Goal: Information Seeking & Learning: Learn about a topic

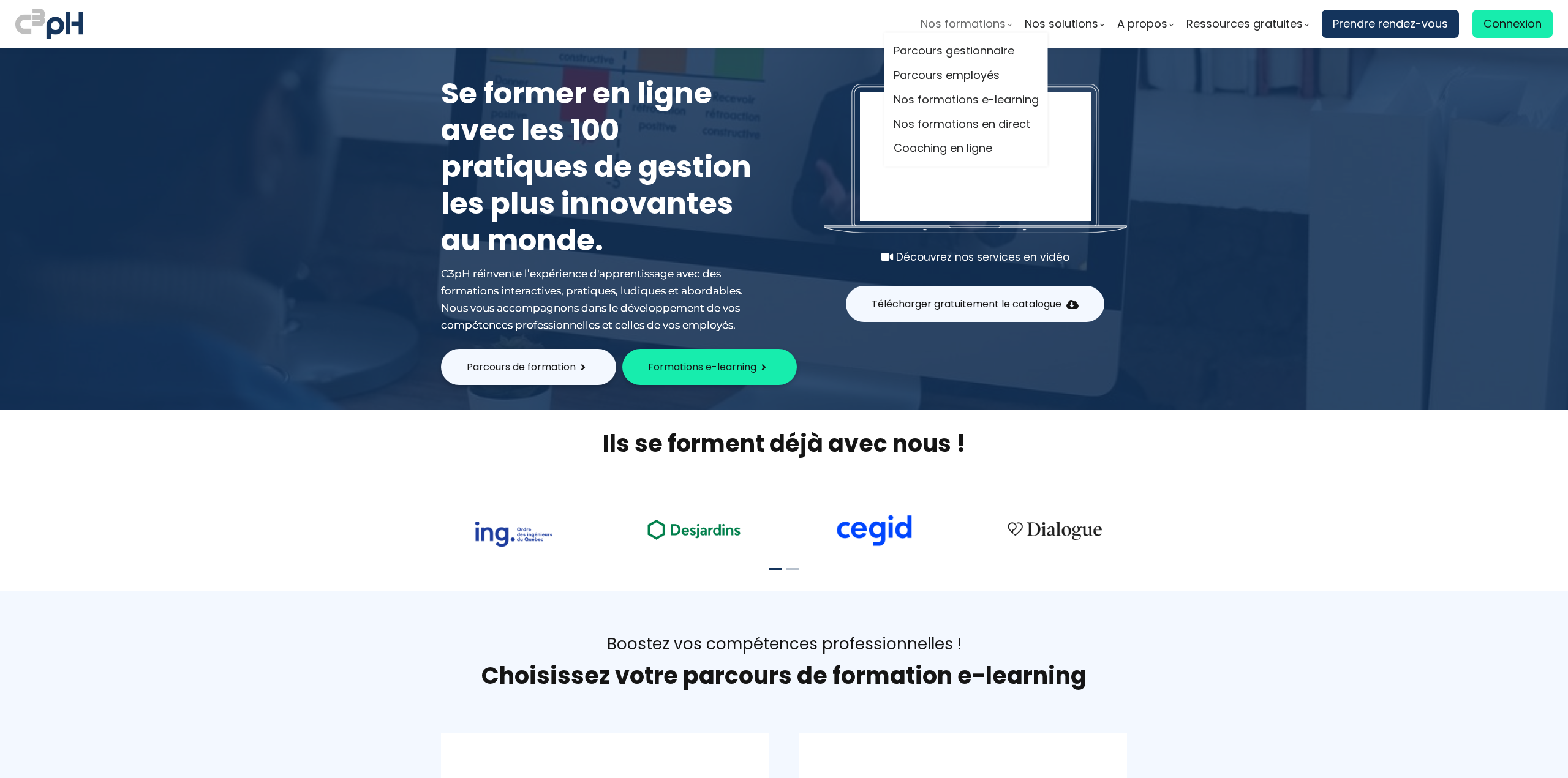
click at [1005, 28] on div "Nos formations" at bounding box center [965, 24] width 91 height 18
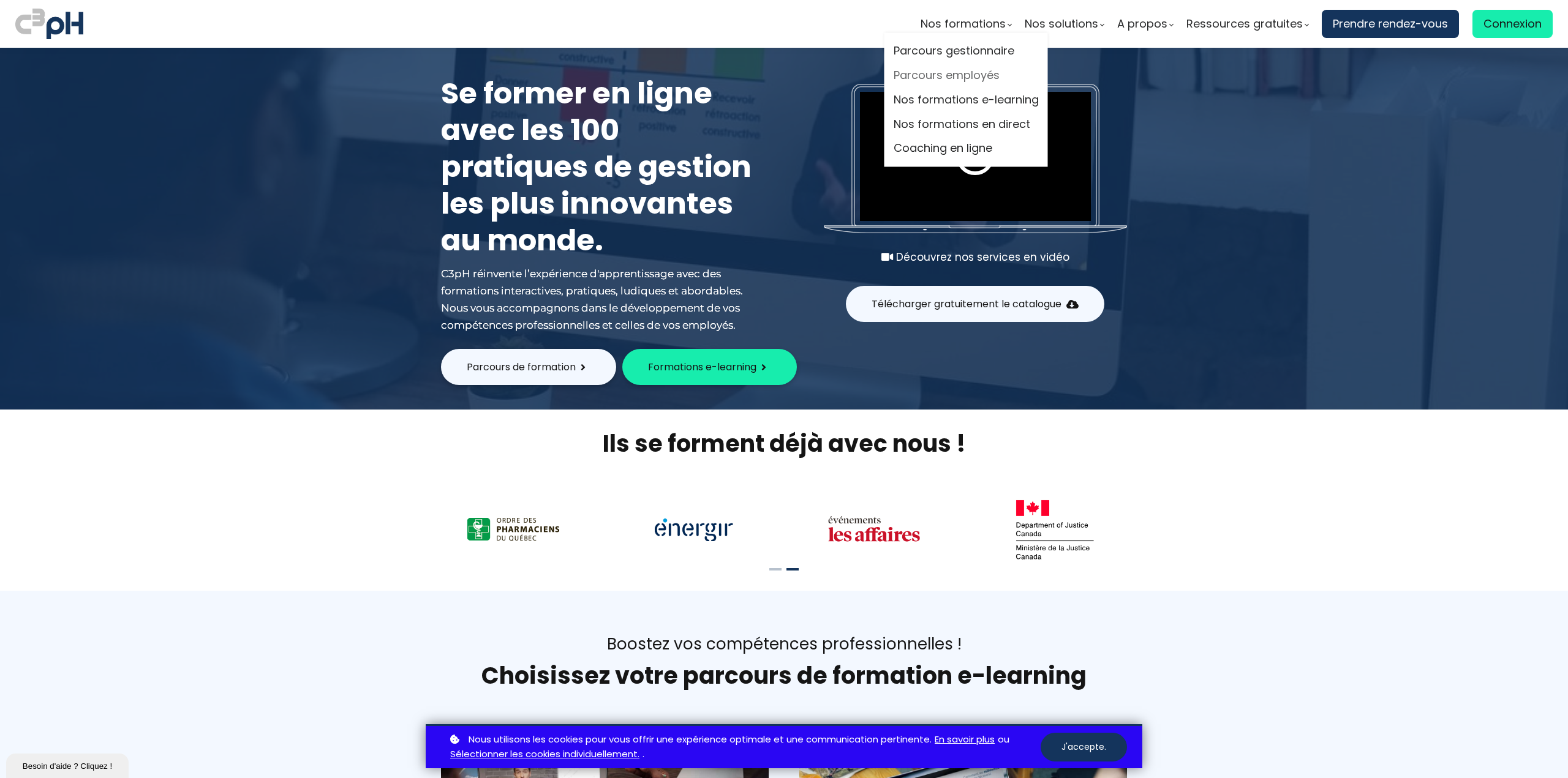
click at [930, 72] on link "Parcours employés" at bounding box center [966, 76] width 145 height 18
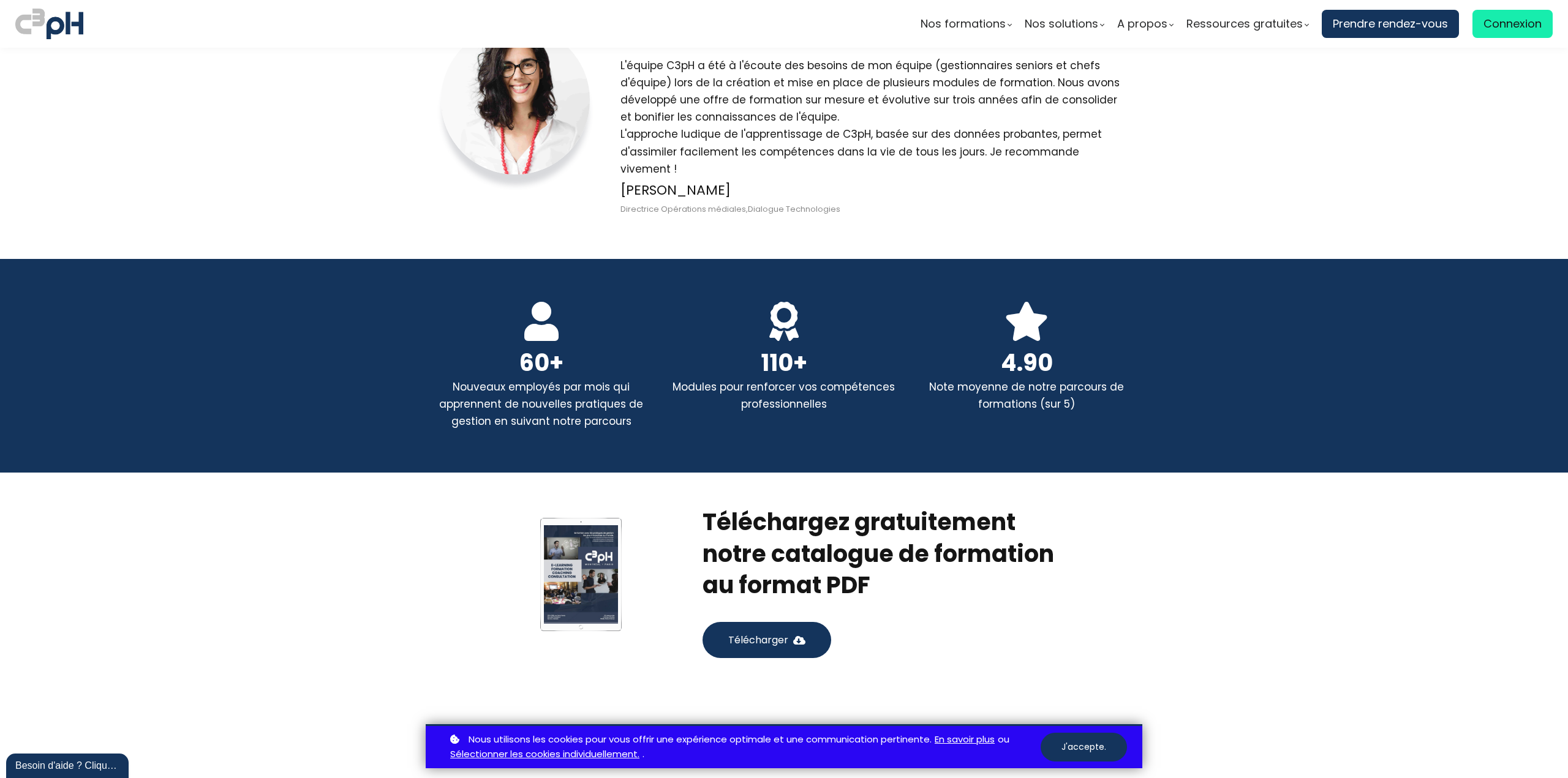
scroll to position [2020, 0]
